Goal: Transaction & Acquisition: Book appointment/travel/reservation

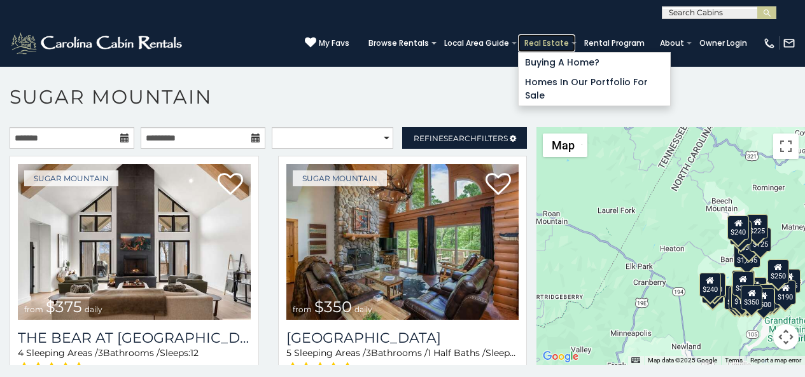
click at [562, 36] on link "Real Estate" at bounding box center [546, 43] width 57 height 18
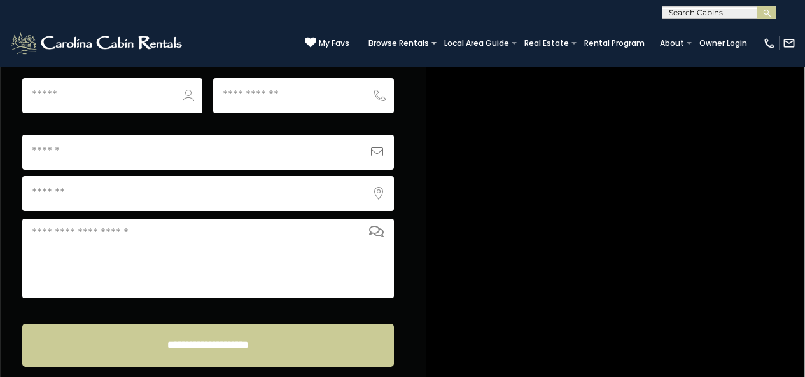
scroll to position [5041, 0]
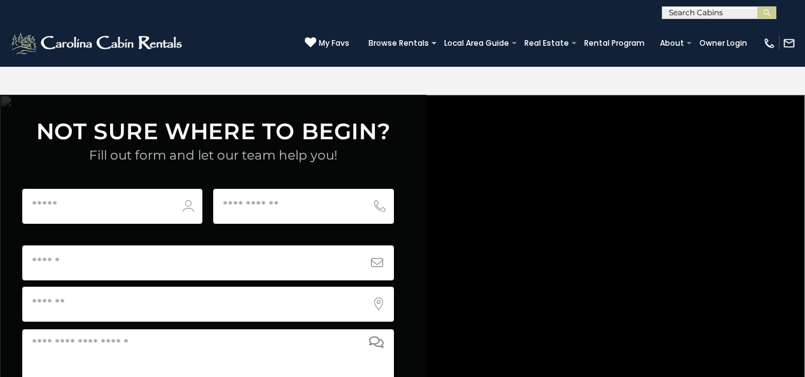
scroll to position [4909, 0]
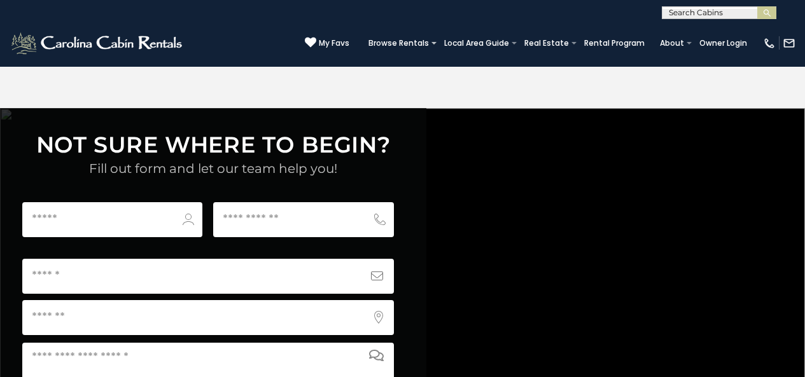
click at [97, 45] on div "[PHONE_NUMBER] My Favs Browse Rentals Local Area Guide Activities & Attractions…" at bounding box center [402, 43] width 805 height 48
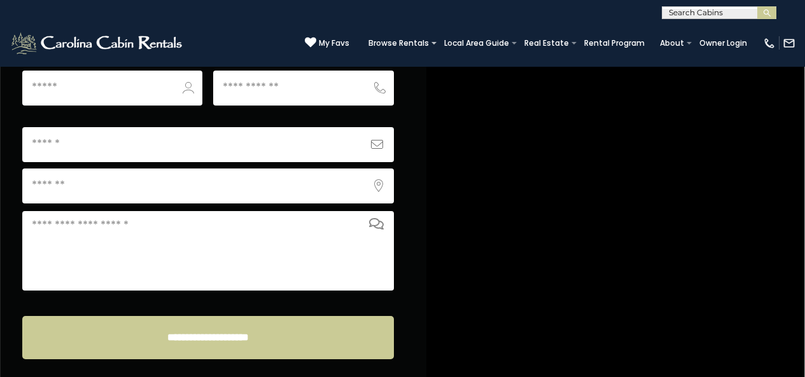
scroll to position [5041, 0]
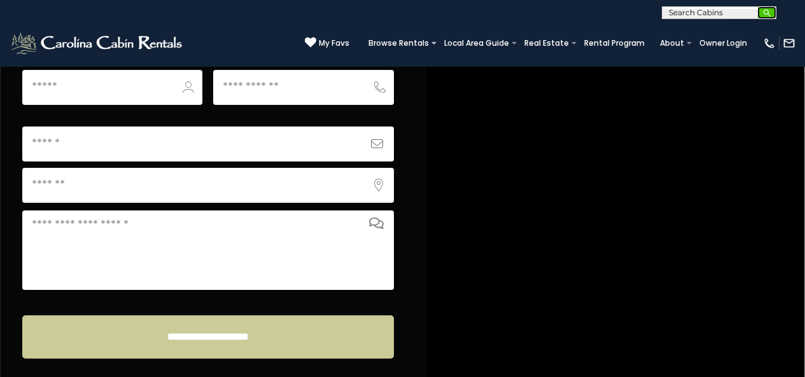
click at [773, 12] on button "submit" at bounding box center [766, 12] width 19 height 13
